Goal: Information Seeking & Learning: Learn about a topic

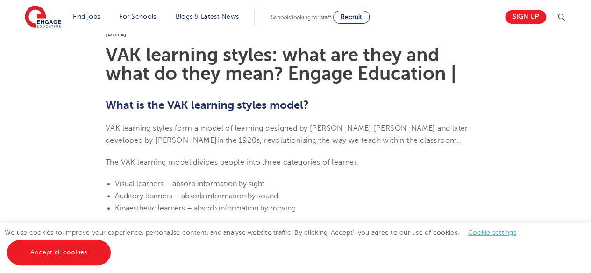
scroll to position [221, 0]
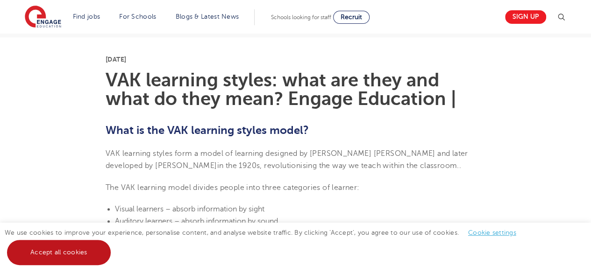
click at [60, 261] on link "Accept all cookies" at bounding box center [59, 252] width 104 height 25
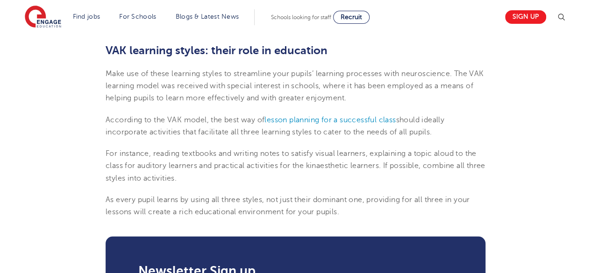
scroll to position [1106, 0]
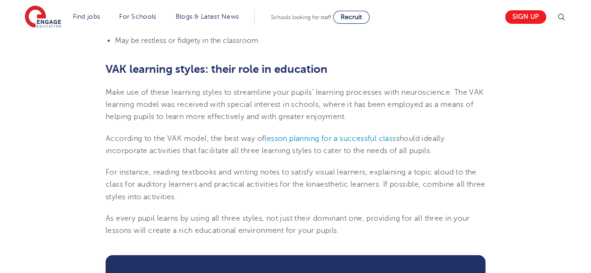
click at [239, 117] on span "Make use of these learning styles to streamline your pupils’ learning processes…" at bounding box center [295, 104] width 378 height 33
